Goal: Transaction & Acquisition: Purchase product/service

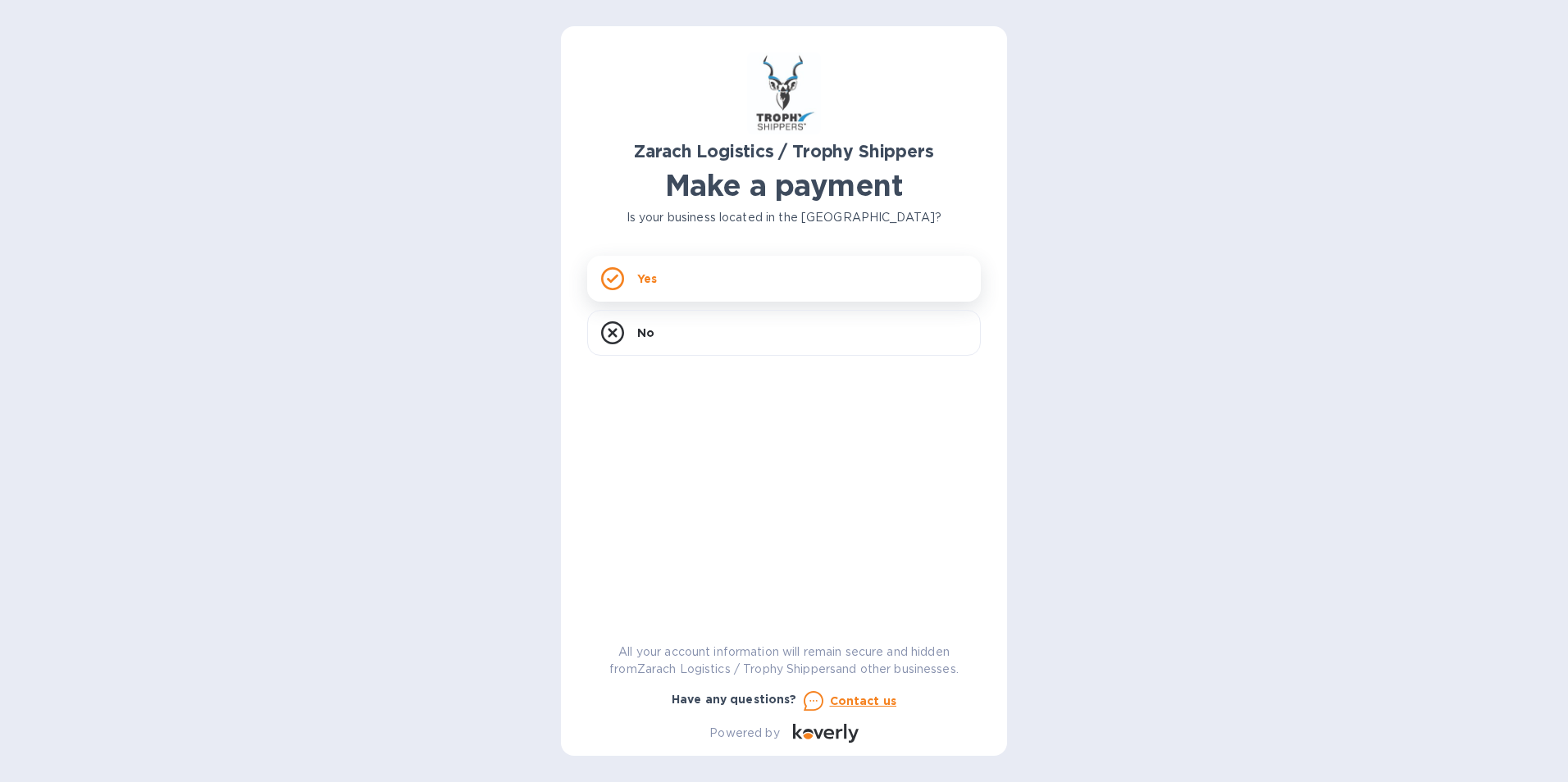
click at [680, 293] on div "Yes" at bounding box center [783, 278] width 393 height 46
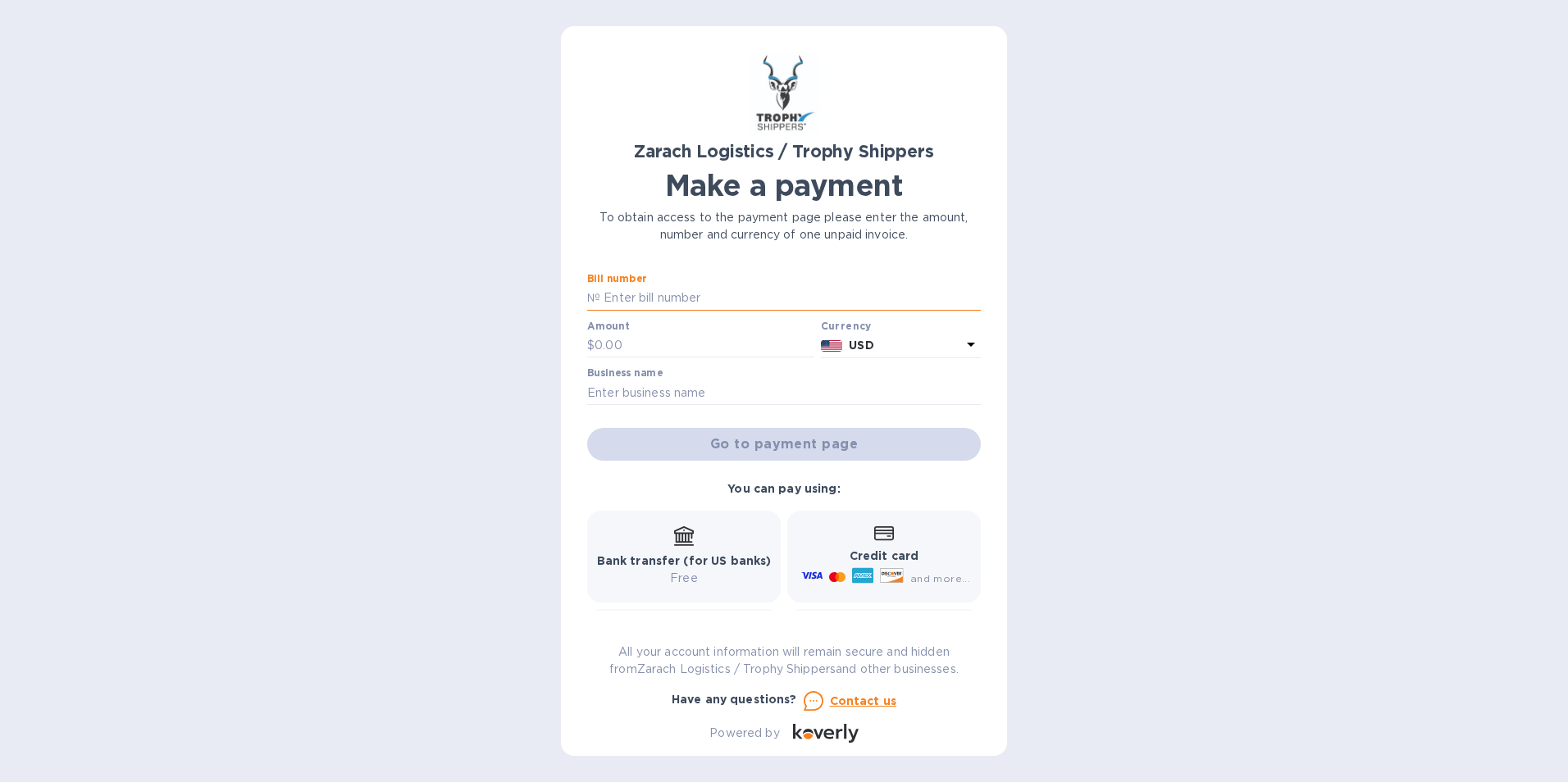
click at [771, 296] on input "text" at bounding box center [791, 298] width 381 height 24
type input "B00174473"
click at [730, 350] on input "text" at bounding box center [704, 345] width 220 height 24
type input "713.50"
click at [639, 391] on input "text" at bounding box center [783, 392] width 393 height 24
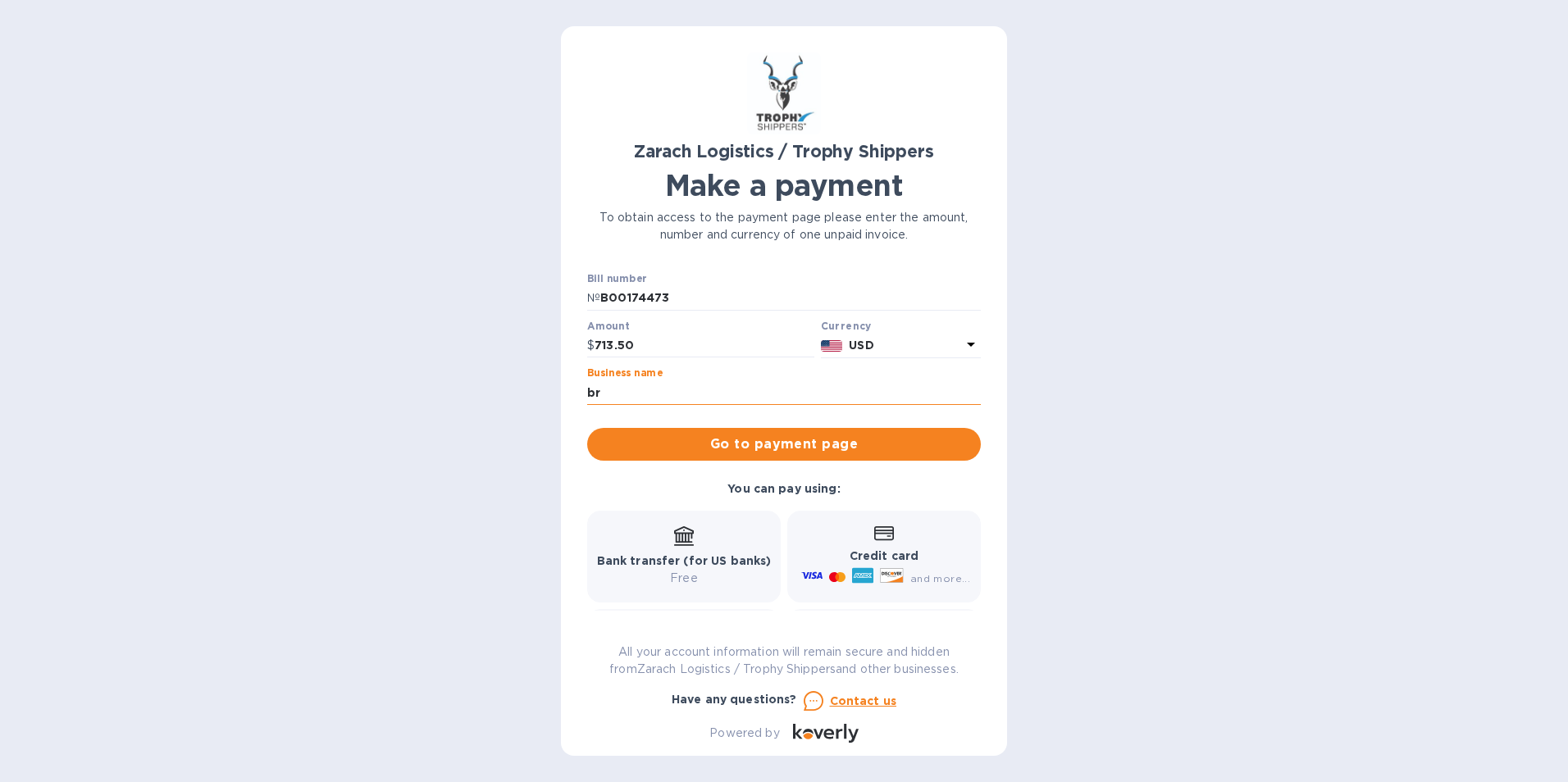
type input "b"
type input "[PERSON_NAME]"
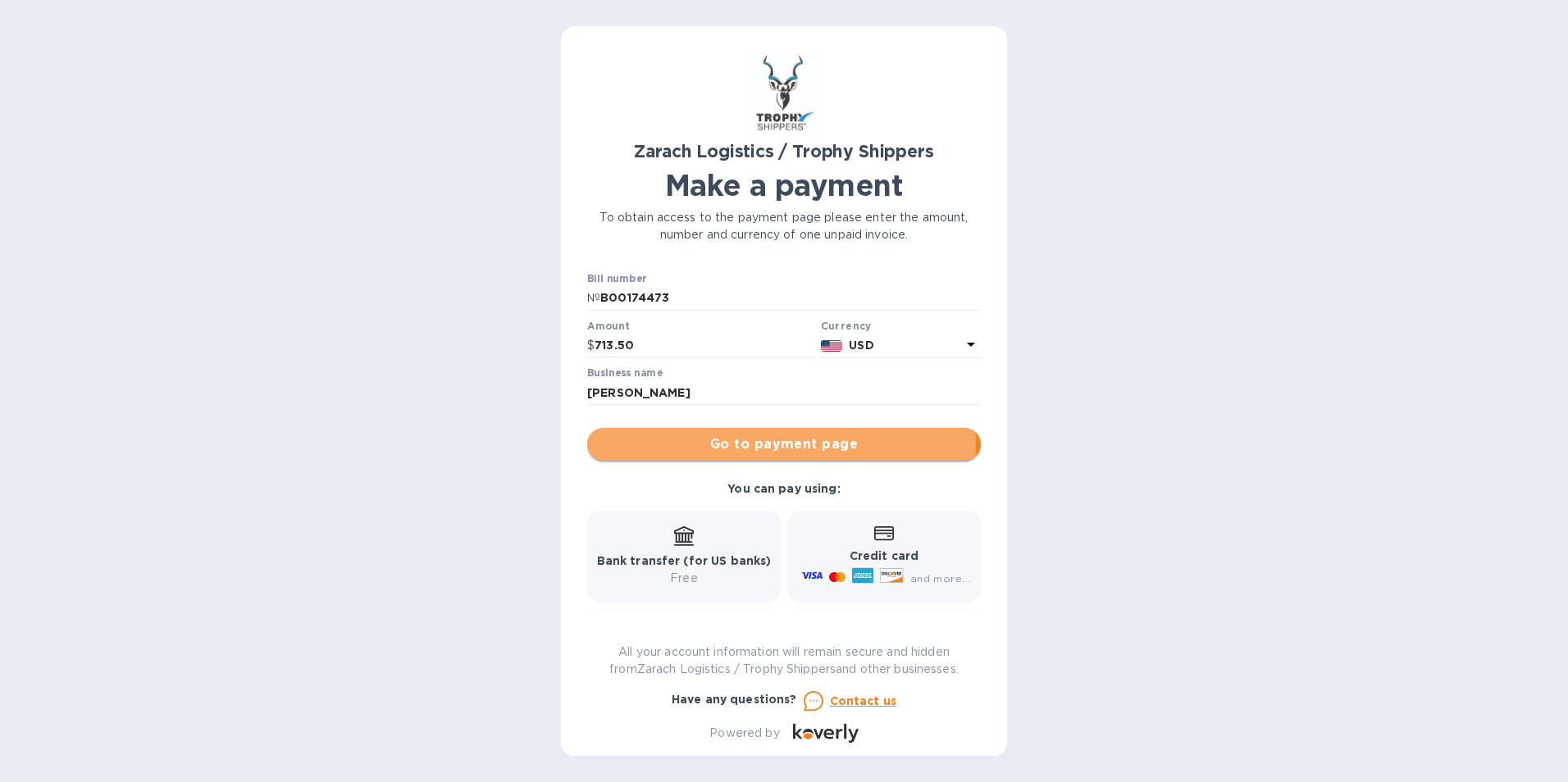
click at [672, 448] on span "Go to payment page" at bounding box center [784, 444] width 367 height 19
